Goal: Task Accomplishment & Management: Manage account settings

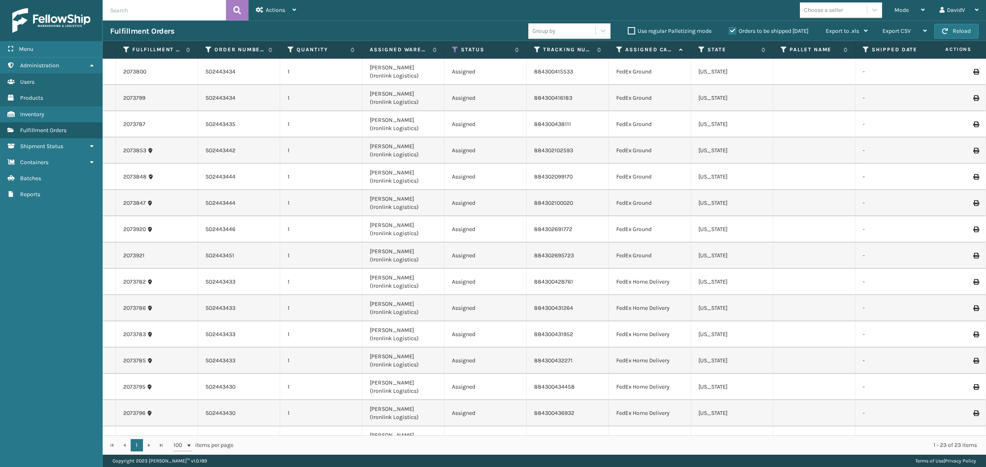
click at [731, 30] on label "Orders to be shipped [DATE]" at bounding box center [769, 31] width 80 height 7
click at [729, 30] on input "Orders to be shipped [DATE]" at bounding box center [729, 28] width 0 height 5
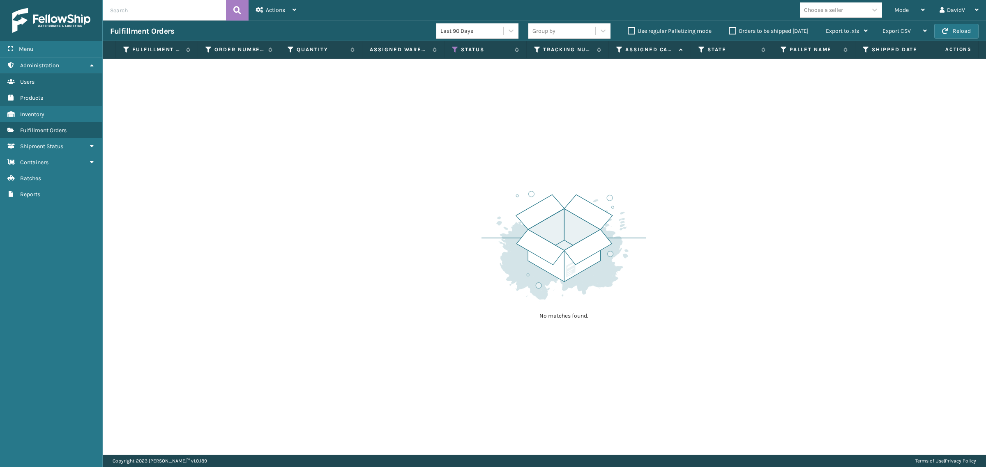
click at [731, 30] on label "Orders to be shipped [DATE]" at bounding box center [769, 31] width 80 height 7
click at [729, 30] on input "Orders to be shipped [DATE]" at bounding box center [729, 28] width 0 height 5
click at [733, 27] on div "Orders to be shipped [DATE]" at bounding box center [769, 31] width 97 height 10
click at [733, 31] on label "Orders to be shipped [DATE]" at bounding box center [769, 31] width 80 height 7
click at [729, 31] on input "Orders to be shipped [DATE]" at bounding box center [729, 28] width 0 height 5
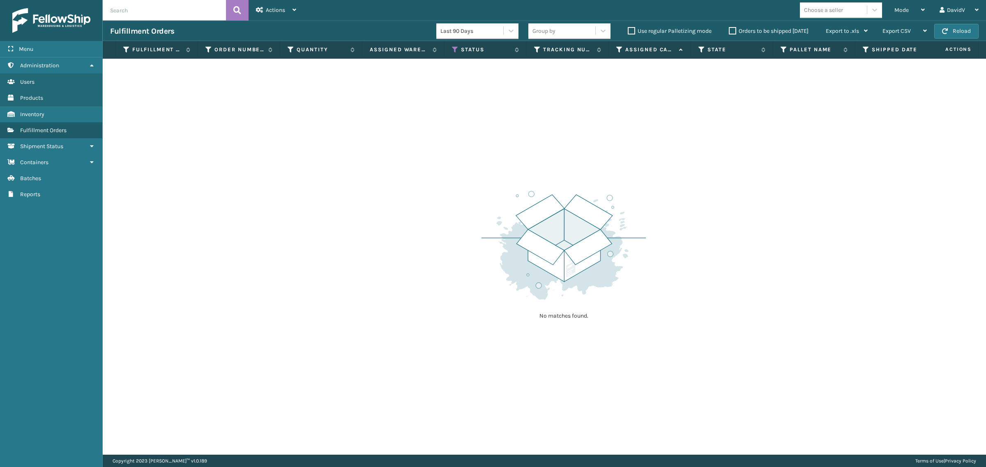
click at [733, 31] on label "Orders to be shipped [DATE]" at bounding box center [769, 31] width 80 height 7
click at [729, 31] on input "Orders to be shipped [DATE]" at bounding box center [729, 28] width 0 height 5
click at [733, 31] on label "Orders to be shipped [DATE]" at bounding box center [769, 31] width 80 height 7
click at [729, 31] on input "Orders to be shipped [DATE]" at bounding box center [729, 28] width 0 height 5
